Goal: Check status: Check status

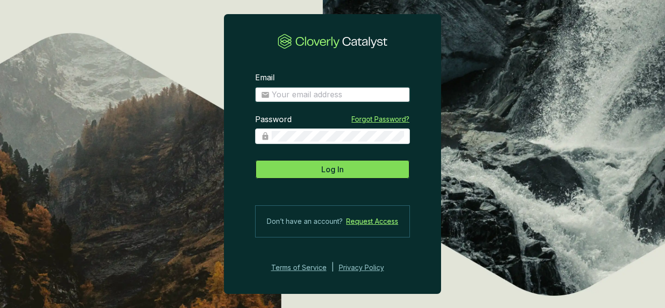
type input "[EMAIL_ADDRESS][DOMAIN_NAME]"
click at [346, 161] on button "Log In" at bounding box center [332, 169] width 155 height 19
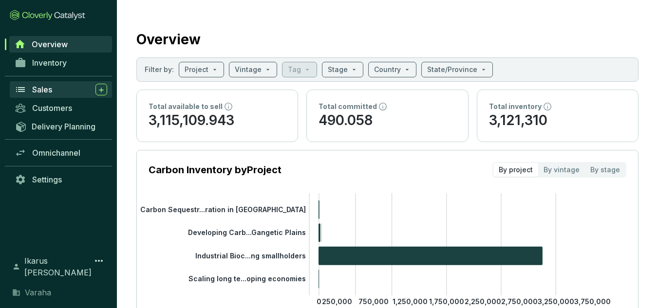
click at [60, 91] on div "Sales" at bounding box center [69, 90] width 75 height 12
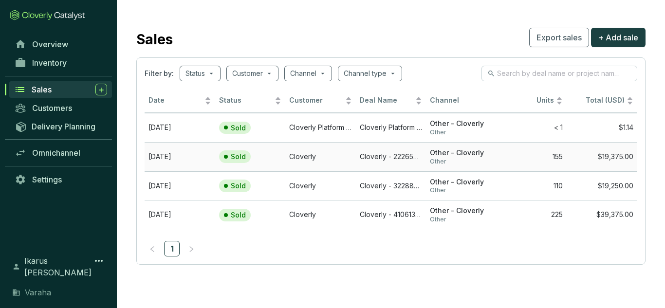
click at [176, 159] on td "[DATE]" at bounding box center [180, 156] width 71 height 29
drag, startPoint x: 191, startPoint y: 145, endPoint x: 167, endPoint y: 157, distance: 26.6
click at [167, 157] on td "[DATE]" at bounding box center [180, 156] width 71 height 29
click at [165, 184] on td "[DATE]" at bounding box center [180, 185] width 71 height 29
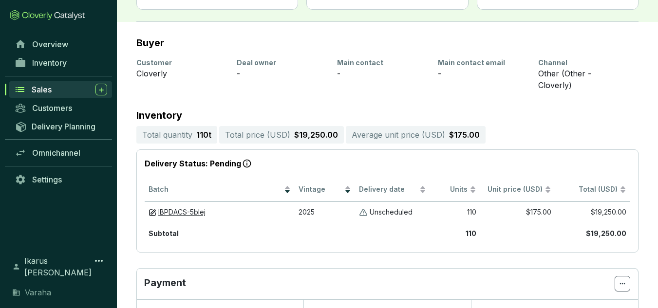
scroll to position [98, 0]
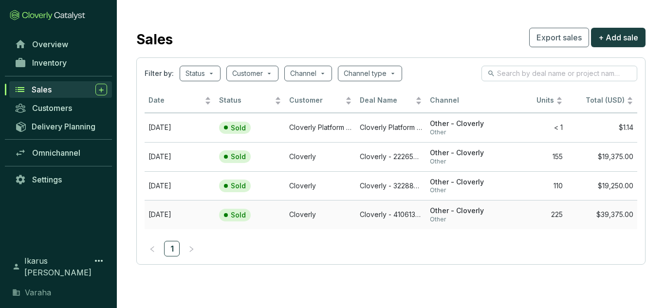
click at [171, 211] on td "[DATE]" at bounding box center [180, 214] width 71 height 29
